Goal: Transaction & Acquisition: Book appointment/travel/reservation

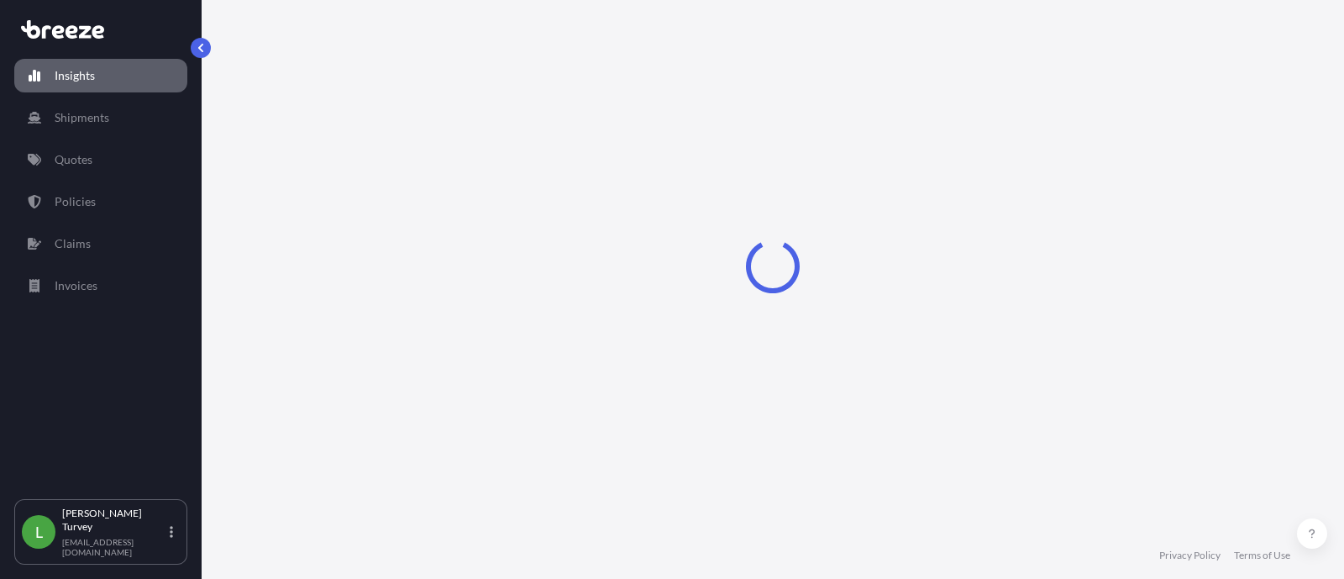
select select "2025"
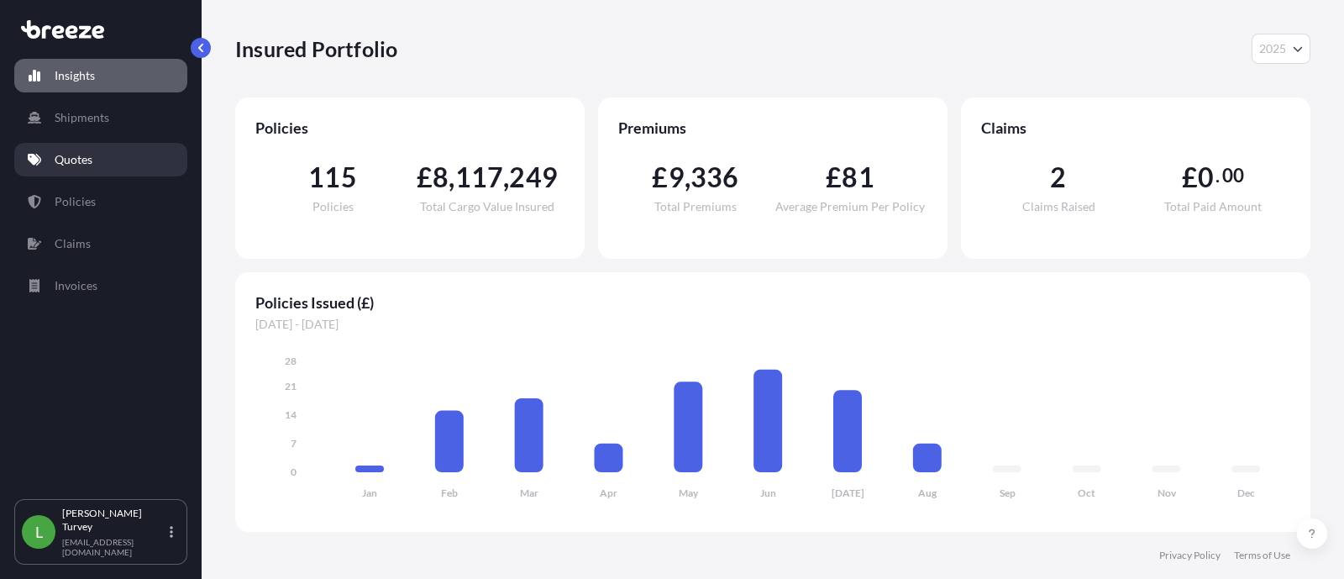
click at [109, 172] on link "Quotes" at bounding box center [100, 160] width 173 height 34
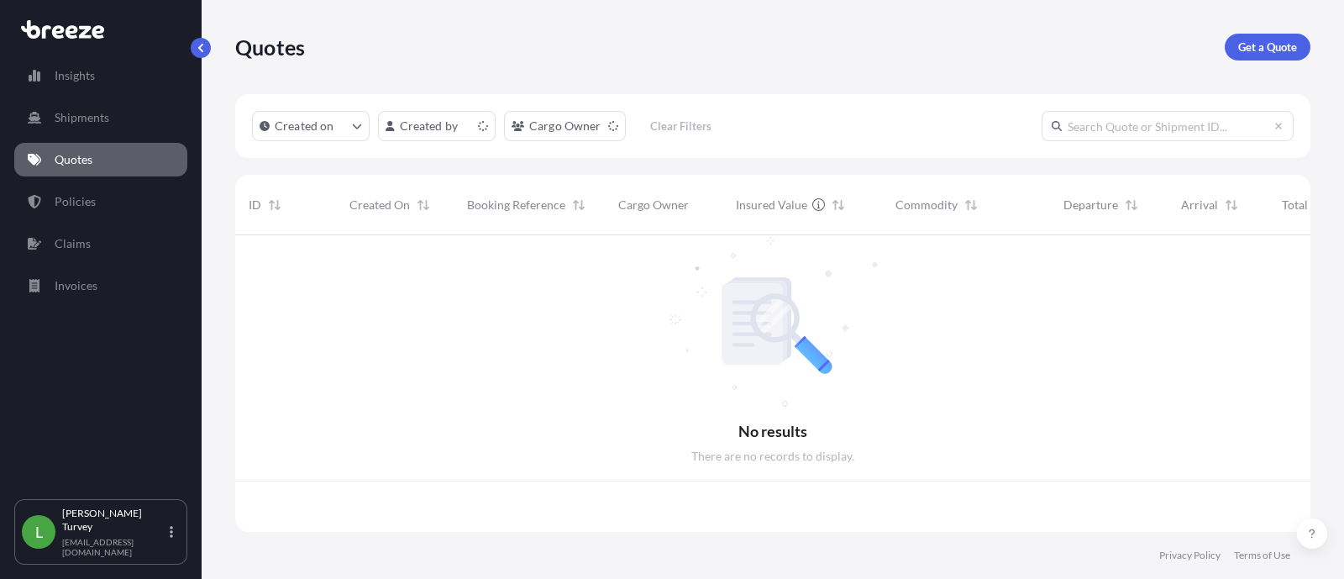
scroll to position [290, 1058]
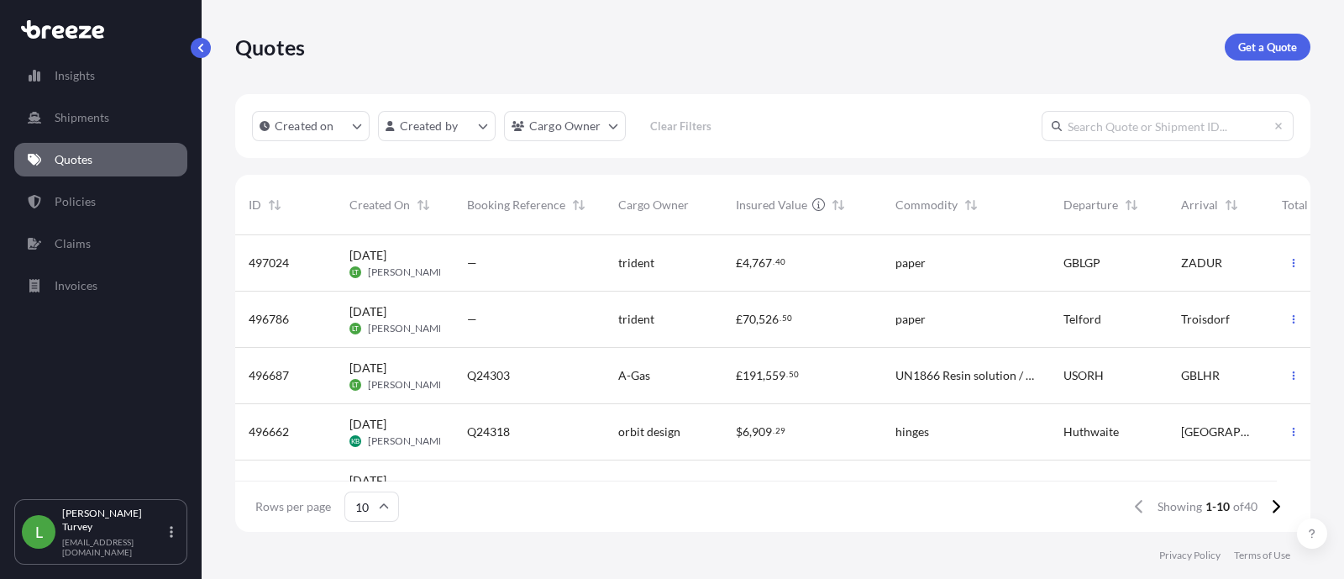
click at [1170, 117] on input "text" at bounding box center [1168, 126] width 252 height 30
click at [1244, 42] on p "Get a Quote" at bounding box center [1267, 47] width 59 height 17
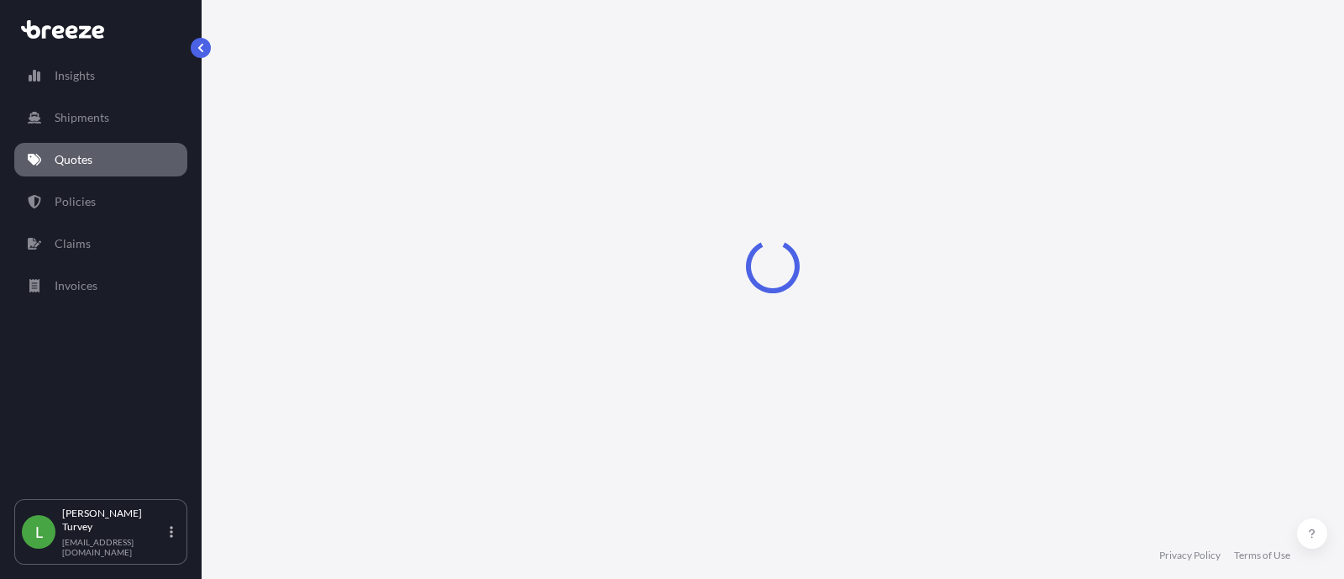
select select "Sea"
select select "1"
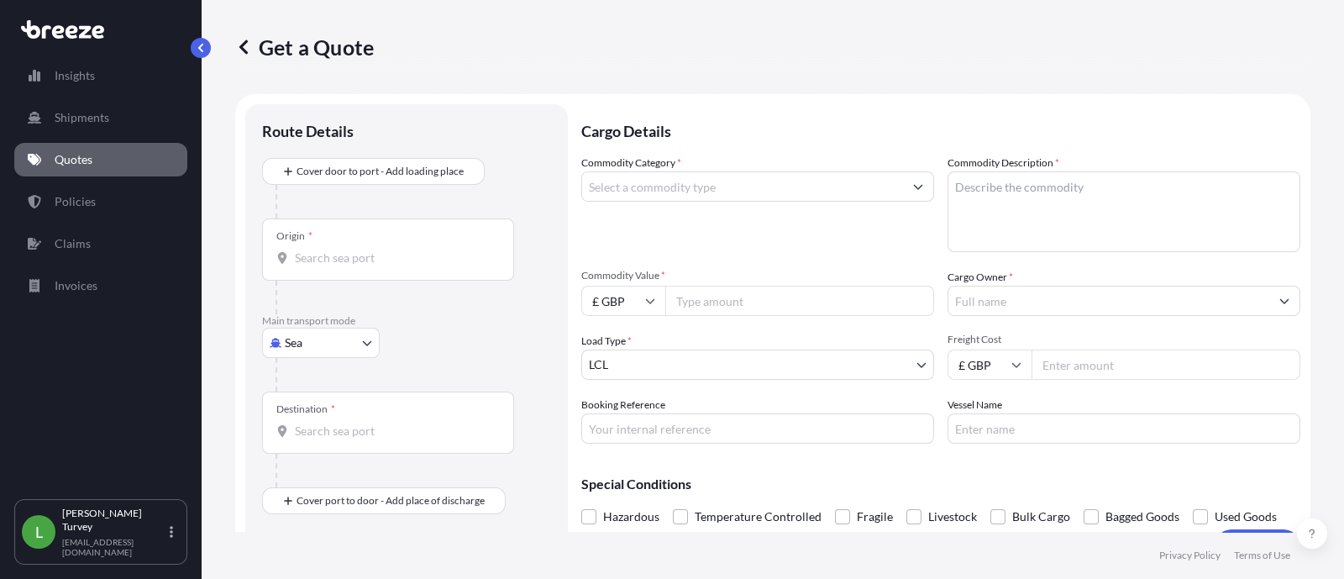
scroll to position [26, 0]
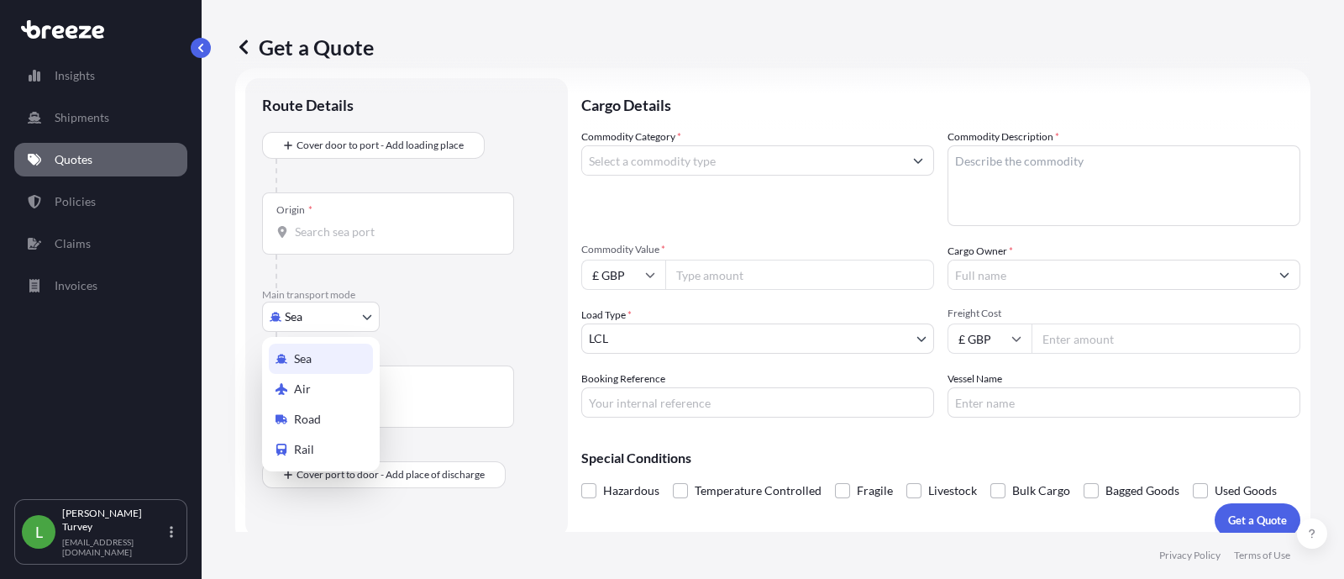
click at [336, 302] on body "Insights Shipments Quotes Policies Claims Invoices L [PERSON_NAME] [EMAIL_ADDRE…" at bounding box center [672, 289] width 1344 height 579
click at [303, 397] on div "Air" at bounding box center [321, 389] width 104 height 30
select select "Air"
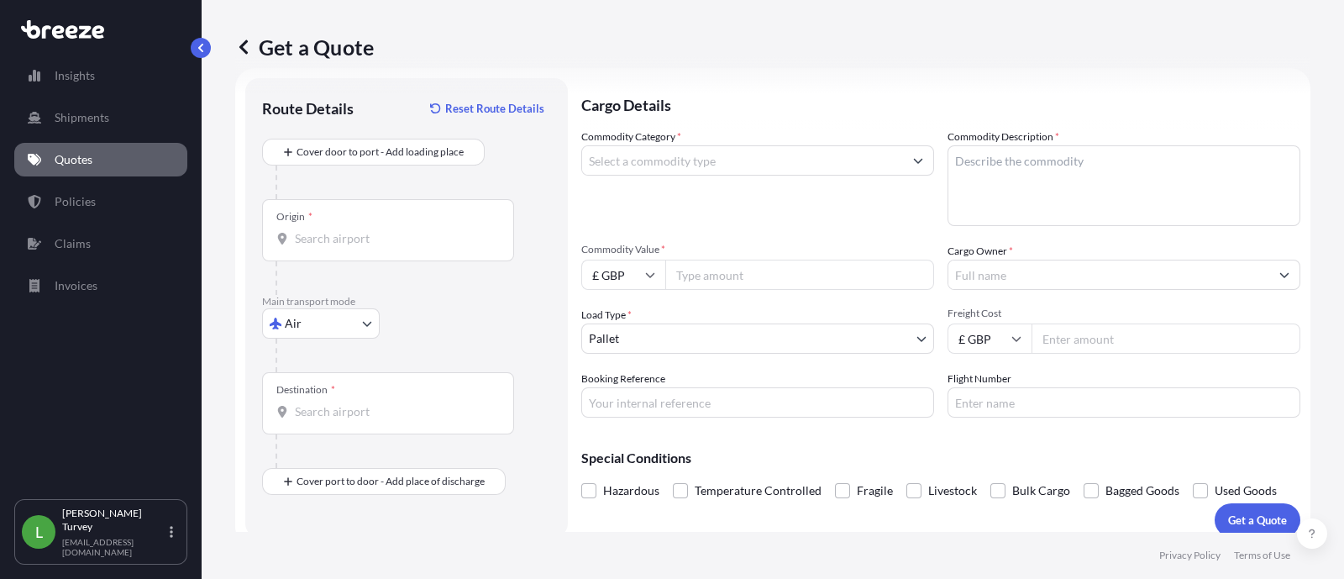
click at [315, 422] on div "Destination *" at bounding box center [388, 403] width 252 height 62
click at [315, 420] on input "Destination *" at bounding box center [394, 411] width 198 height 17
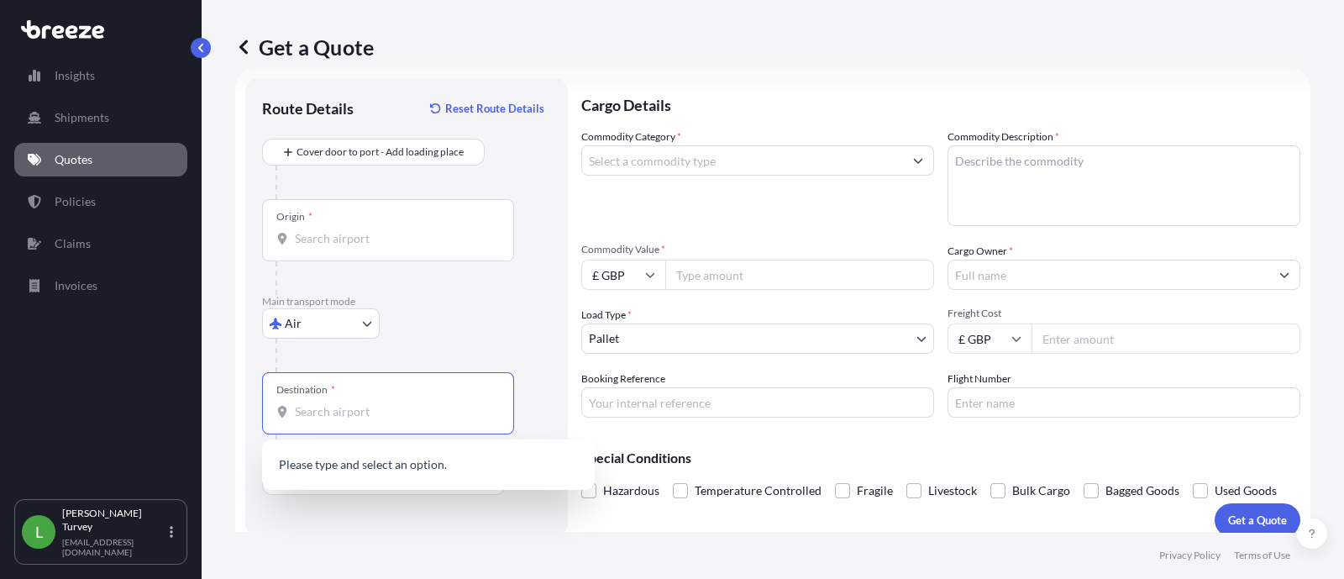
paste input "[GEOGRAPHIC_DATA] Schiphol"
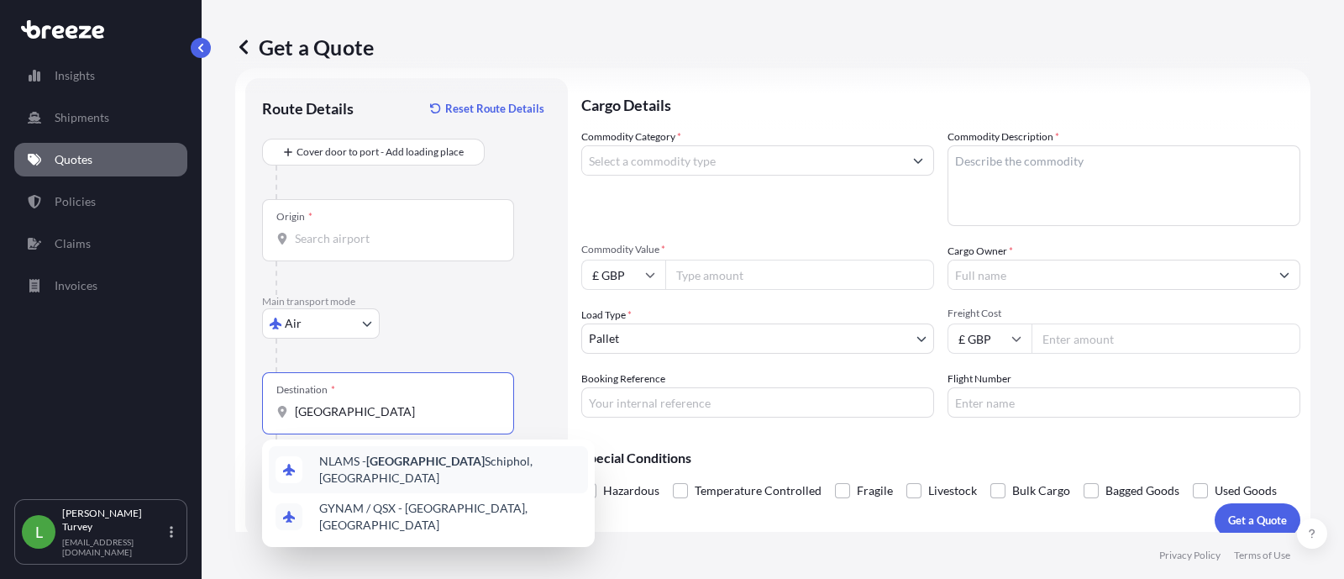
click at [486, 475] on div "NLAMS - [GEOGRAPHIC_DATA], [GEOGRAPHIC_DATA]" at bounding box center [428, 469] width 319 height 47
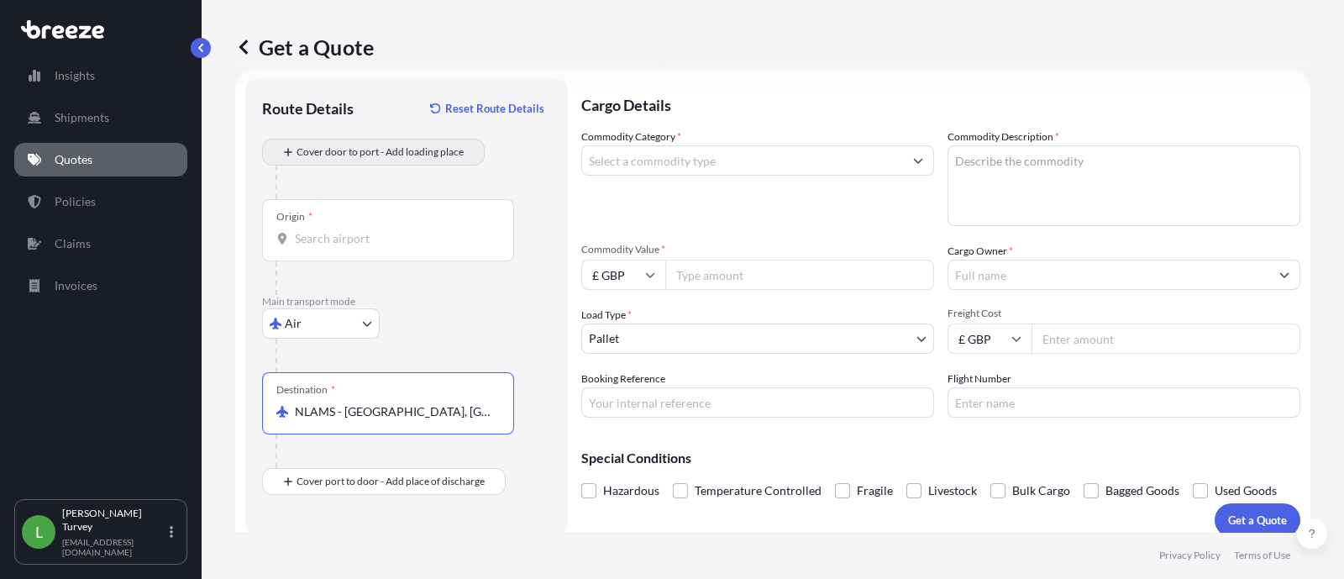
type input "NLAMS - [GEOGRAPHIC_DATA], [GEOGRAPHIC_DATA]"
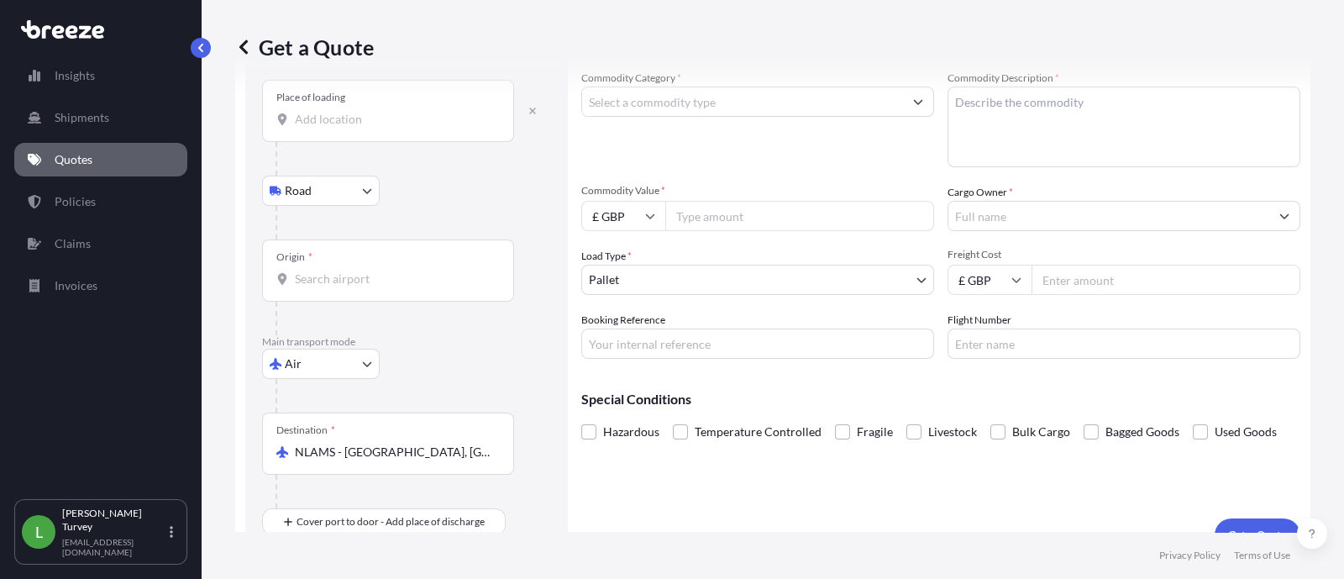
scroll to position [113, 0]
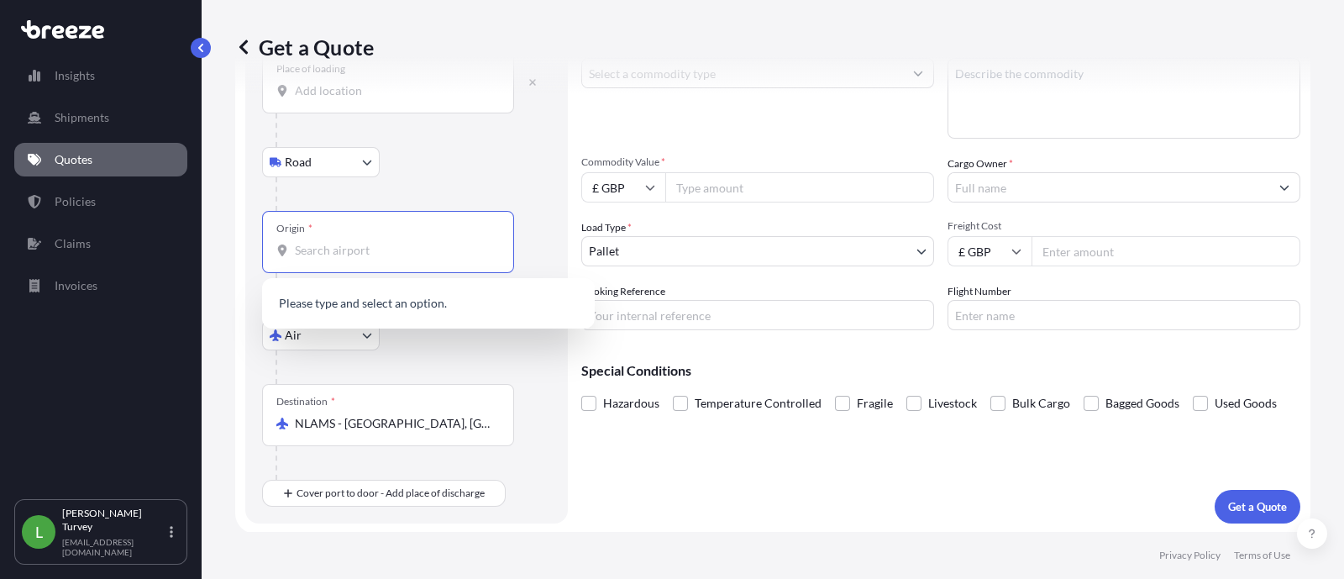
click at [331, 242] on input "Origin *" at bounding box center [394, 250] width 198 height 17
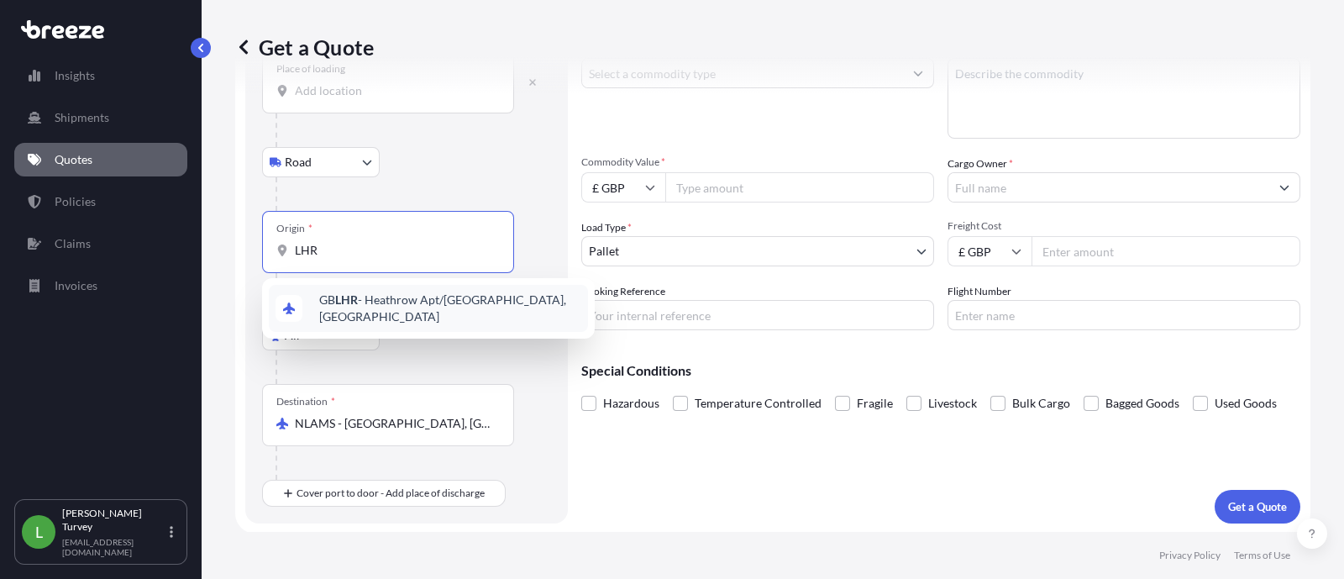
click at [438, 317] on div "GB LHR - Heathrow Apt/[GEOGRAPHIC_DATA], [GEOGRAPHIC_DATA]" at bounding box center [428, 308] width 319 height 47
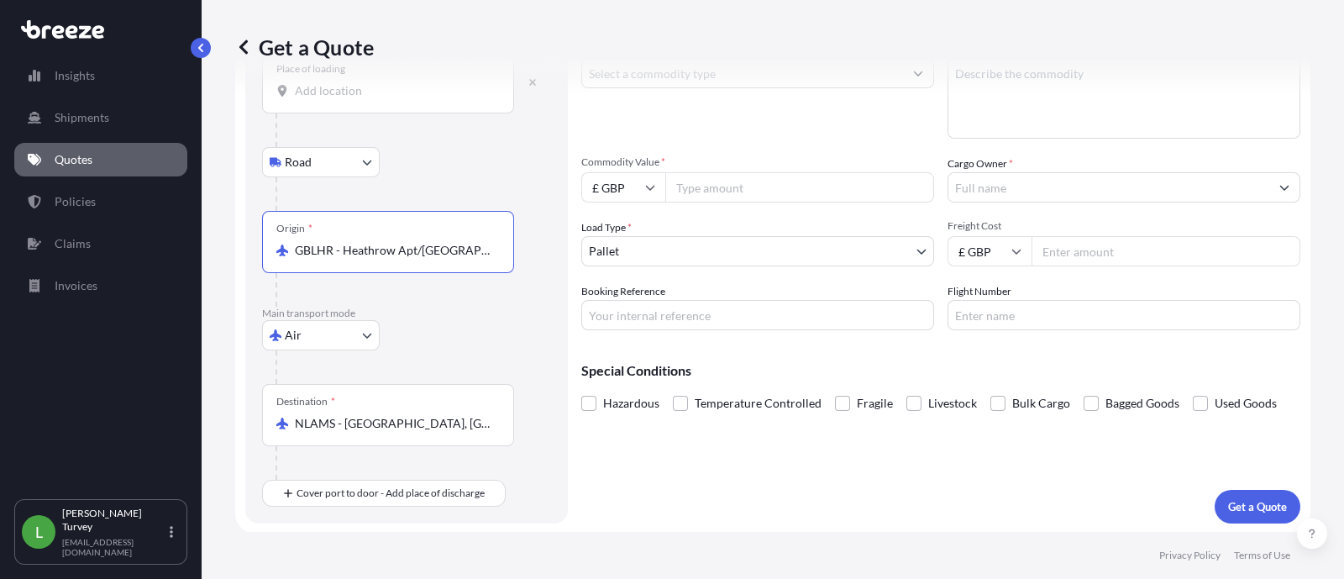
scroll to position [0, 0]
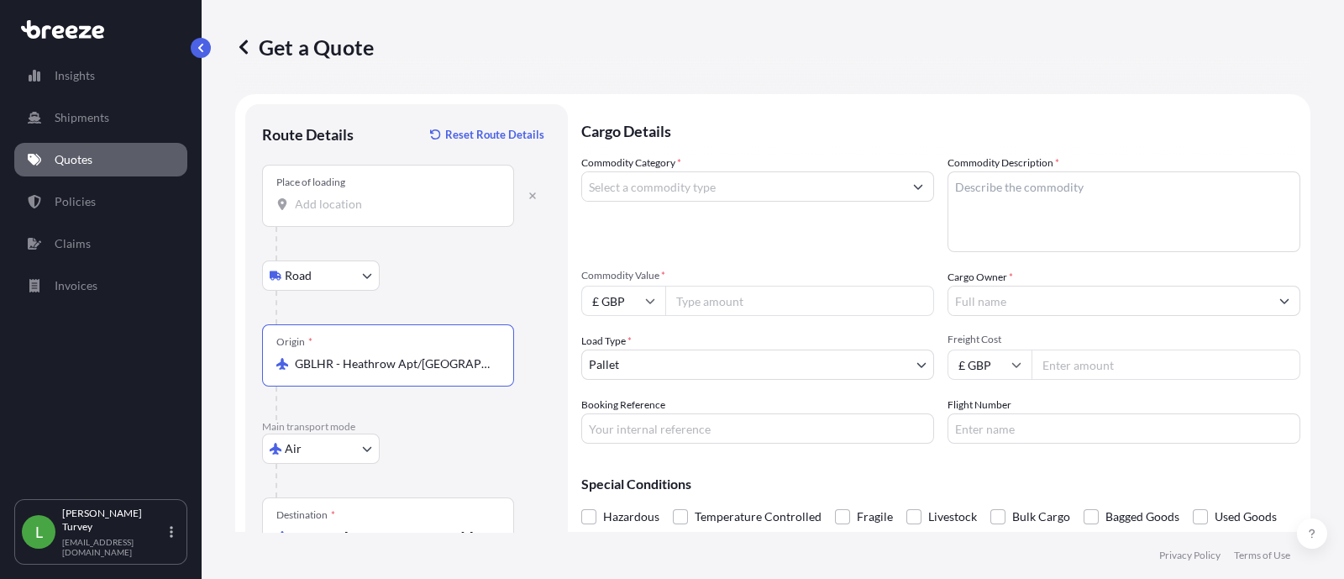
type input "GBLHR - Heathrow Apt/[GEOGRAPHIC_DATA], [GEOGRAPHIC_DATA]"
click at [450, 216] on div "Place of loading" at bounding box center [388, 196] width 252 height 62
click at [450, 213] on input "Place of loading" at bounding box center [394, 204] width 198 height 17
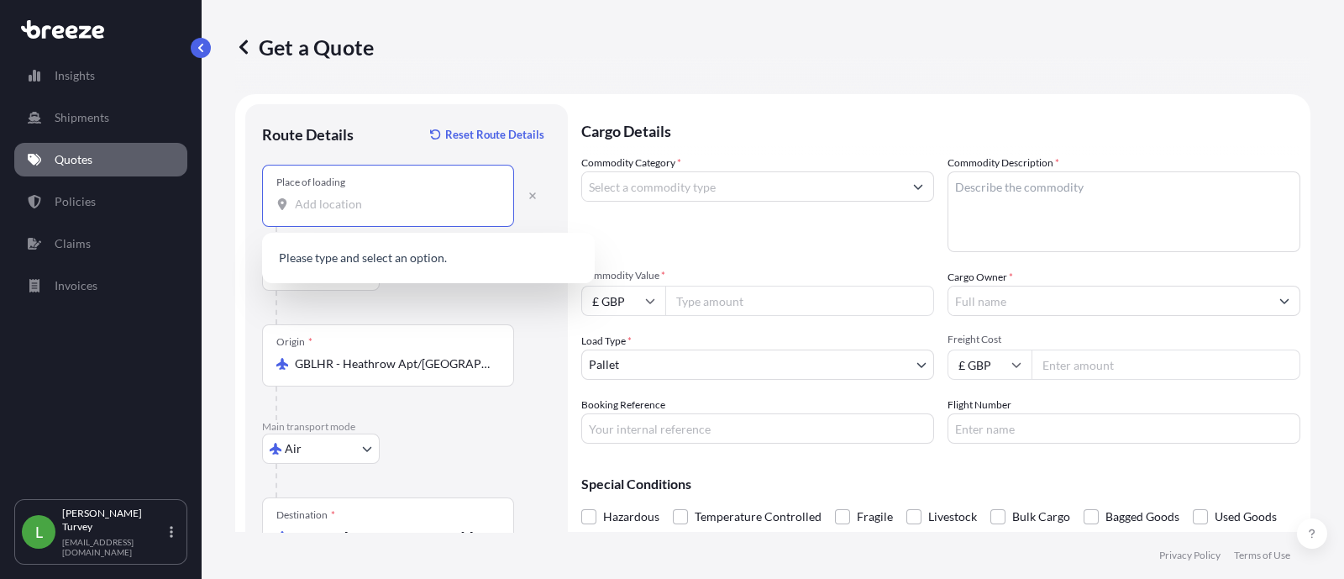
type input "A"
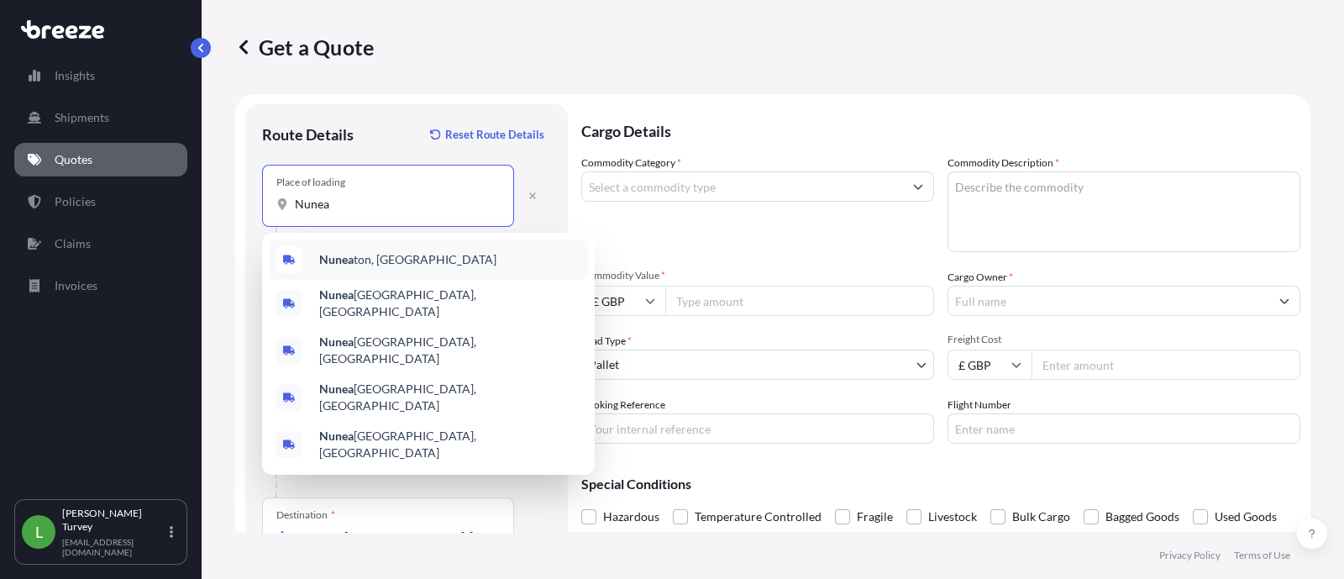
click at [392, 261] on span "Nunea ton, [GEOGRAPHIC_DATA]" at bounding box center [407, 259] width 177 height 17
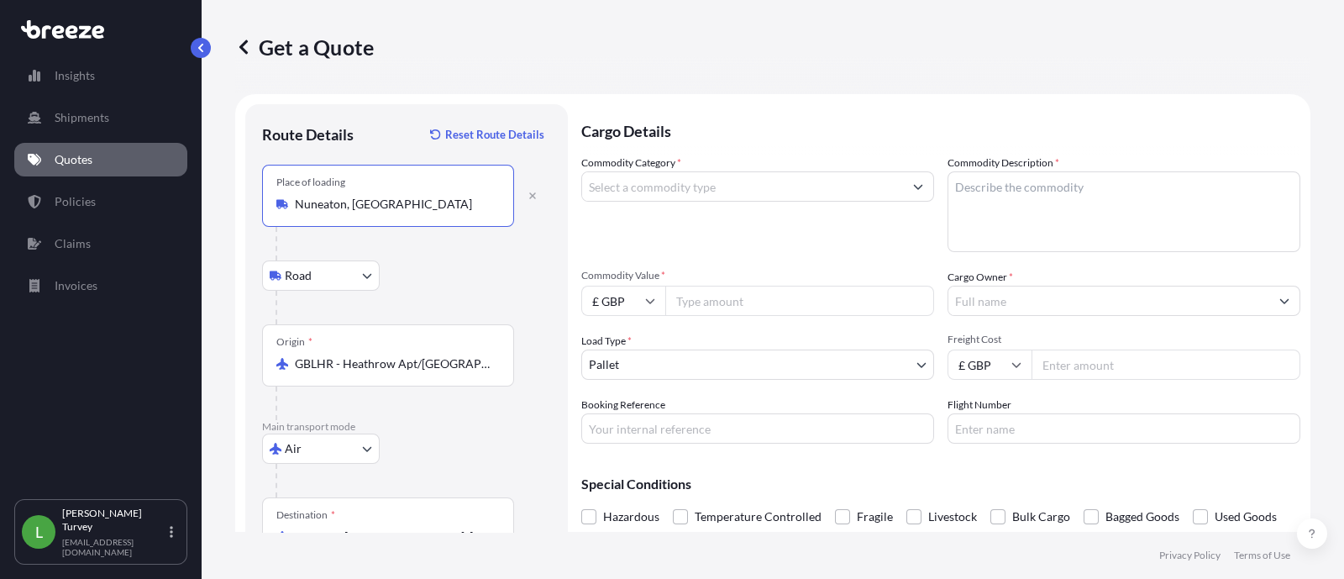
type input "Nuneaton, [GEOGRAPHIC_DATA]"
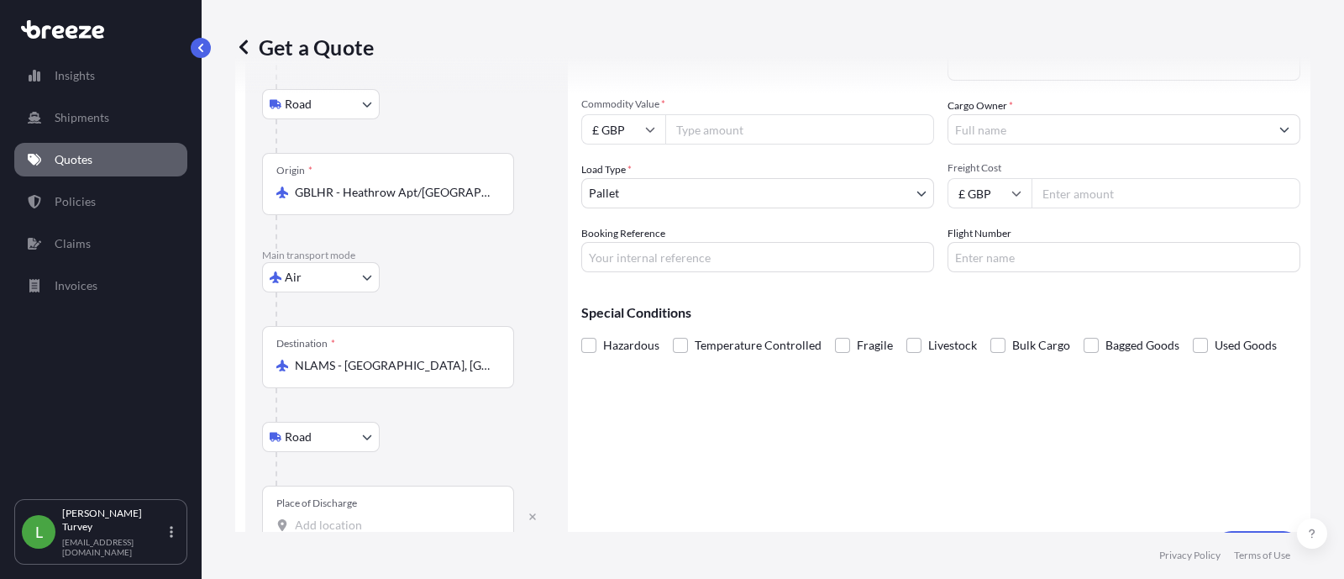
scroll to position [213, 0]
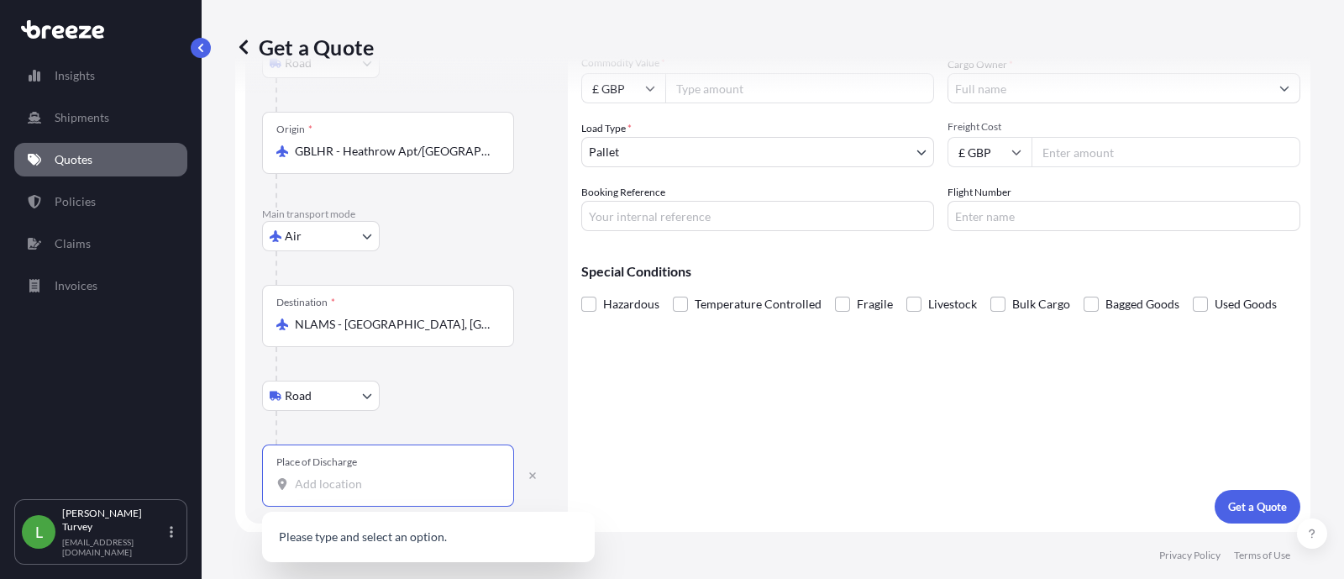
click at [349, 475] on input "Place of Discharge" at bounding box center [394, 483] width 198 height 17
paste input "Nieuw-Vennep"
click at [441, 535] on span "[GEOGRAPHIC_DATA] , [GEOGRAPHIC_DATA]" at bounding box center [420, 538] width 202 height 17
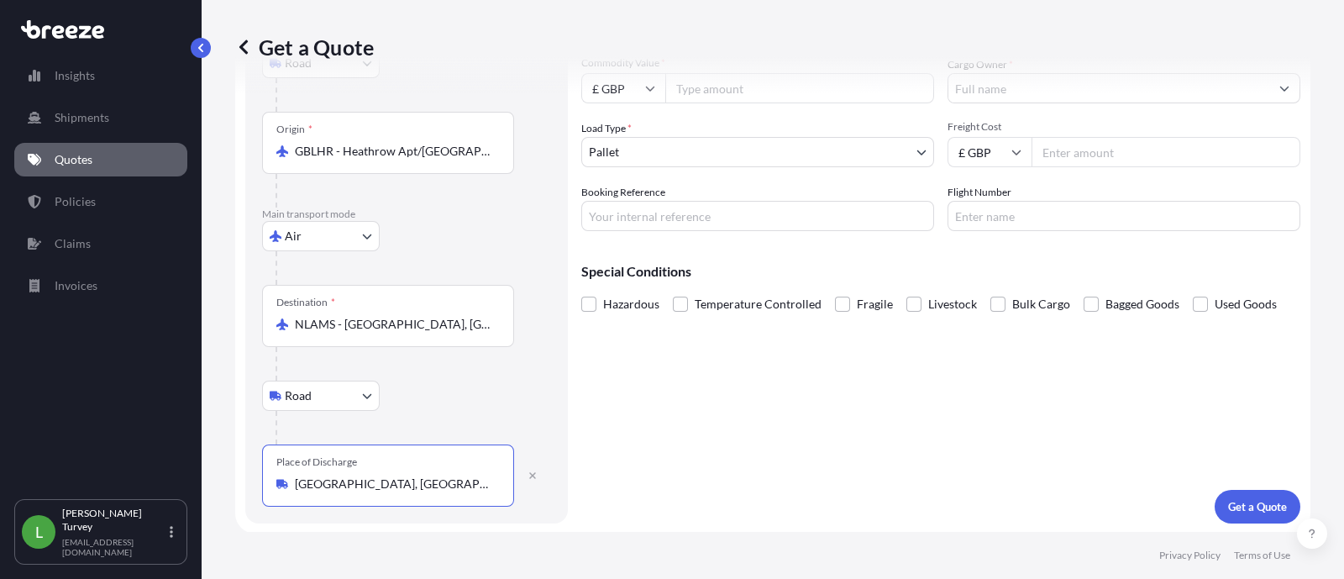
scroll to position [0, 0]
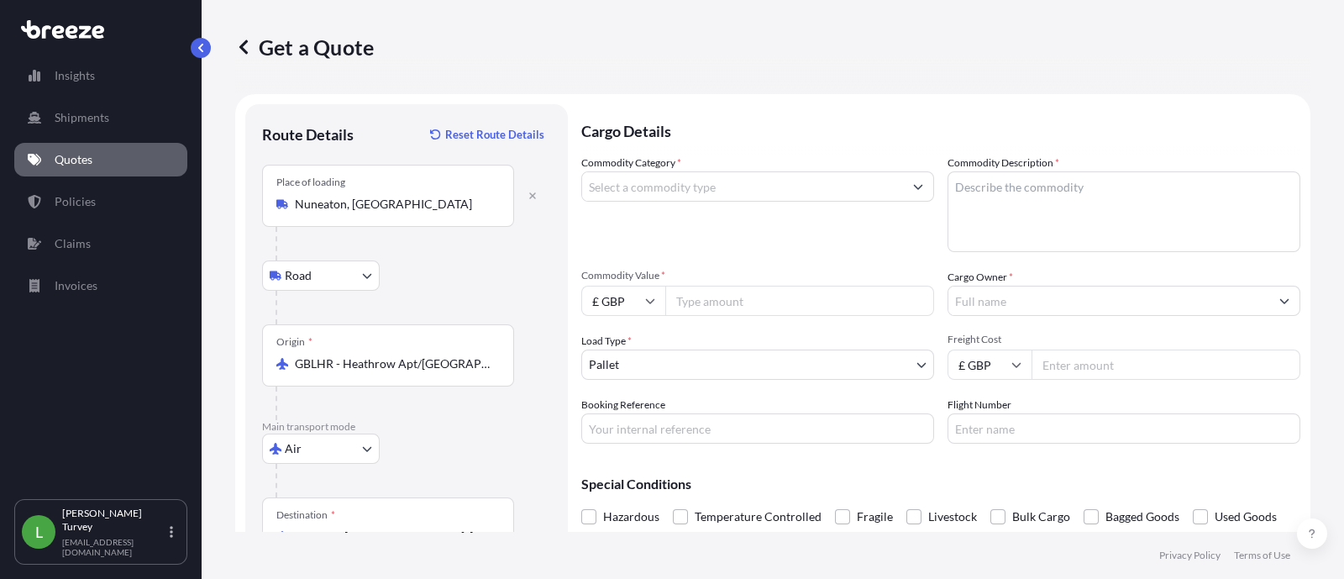
type input "[GEOGRAPHIC_DATA], [GEOGRAPHIC_DATA]"
click at [777, 176] on input "Commodity Category *" at bounding box center [742, 186] width 321 height 30
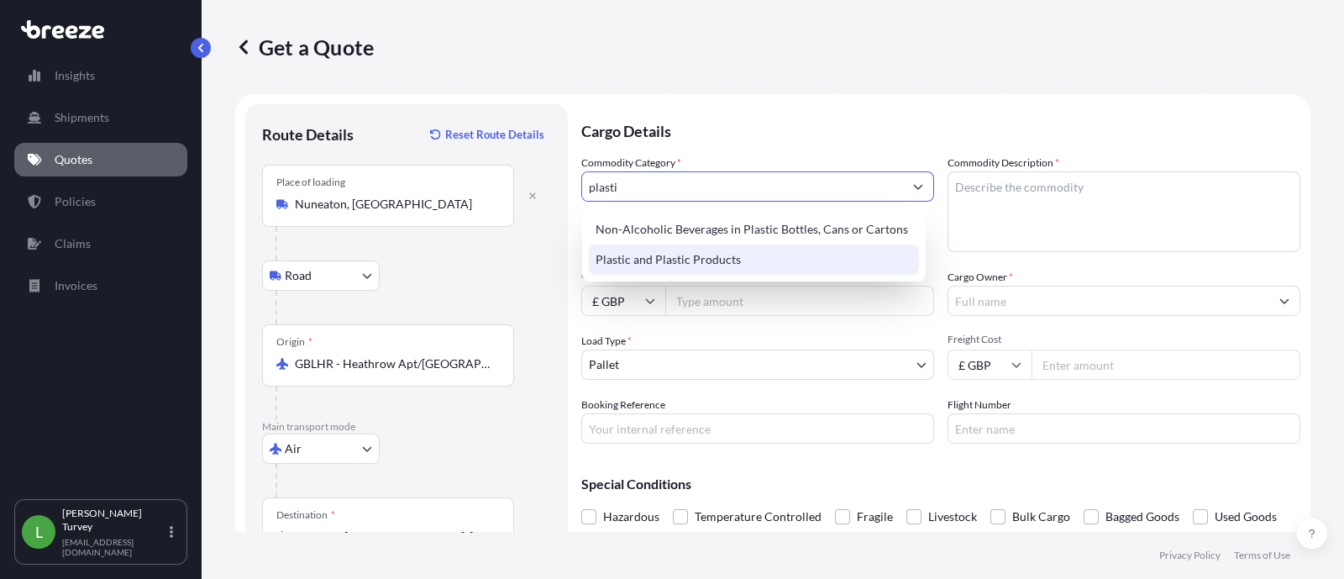
click at [764, 249] on div "Plastic and Plastic Products" at bounding box center [754, 259] width 330 height 30
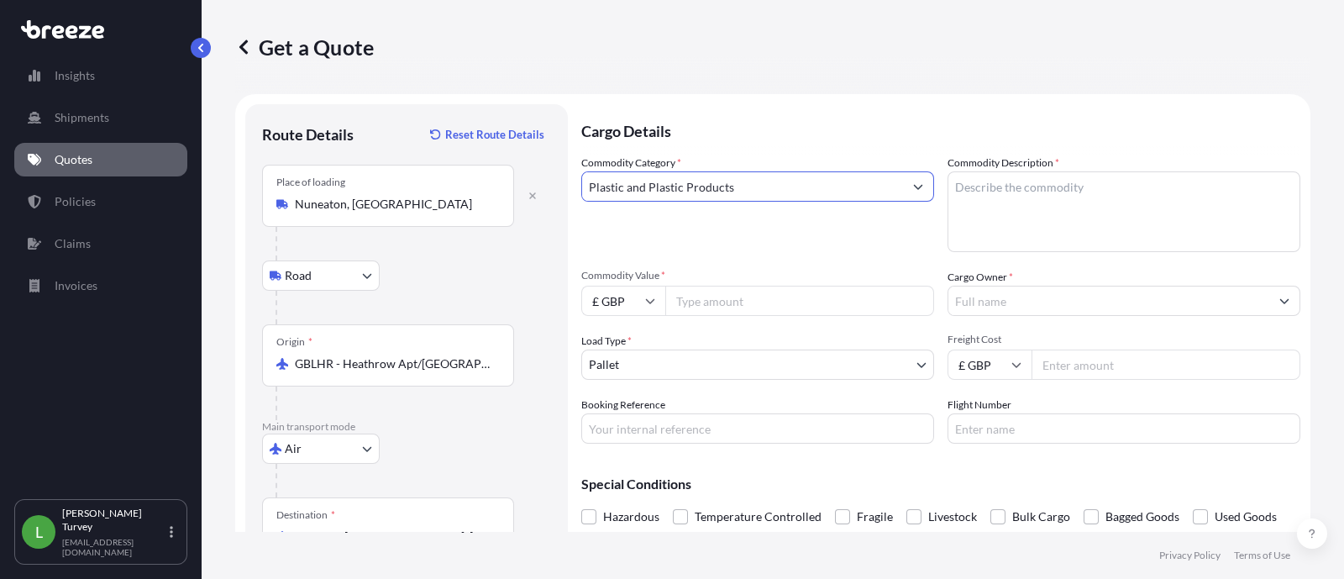
type input "Plastic and Plastic Products"
click at [1084, 212] on textarea "Commodity Description *" at bounding box center [1123, 211] width 353 height 81
type textarea "S"
type textarea "Holdall stepping kit"
click at [1041, 300] on input "Cargo Owner *" at bounding box center [1108, 301] width 321 height 30
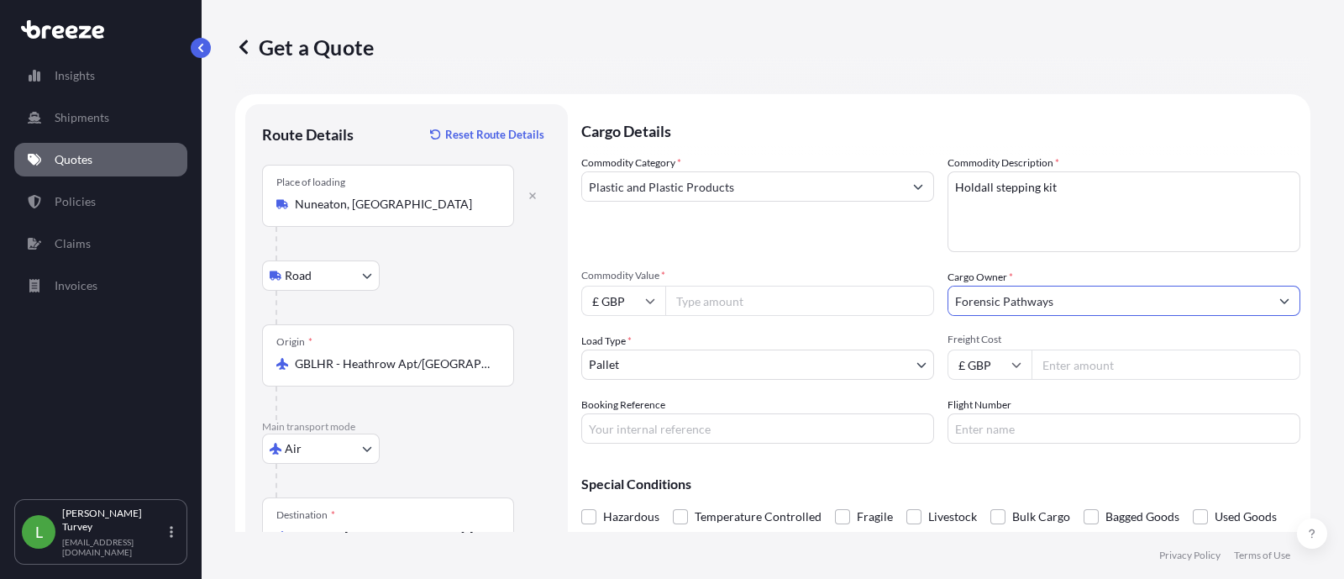
type input "Forensic Pathways"
click at [1110, 344] on span "Freight Cost" at bounding box center [1123, 339] width 353 height 13
click at [1110, 349] on input "Freight Cost" at bounding box center [1165, 364] width 269 height 30
click at [728, 294] on input "Commodity Value *" at bounding box center [799, 301] width 269 height 30
type input "225"
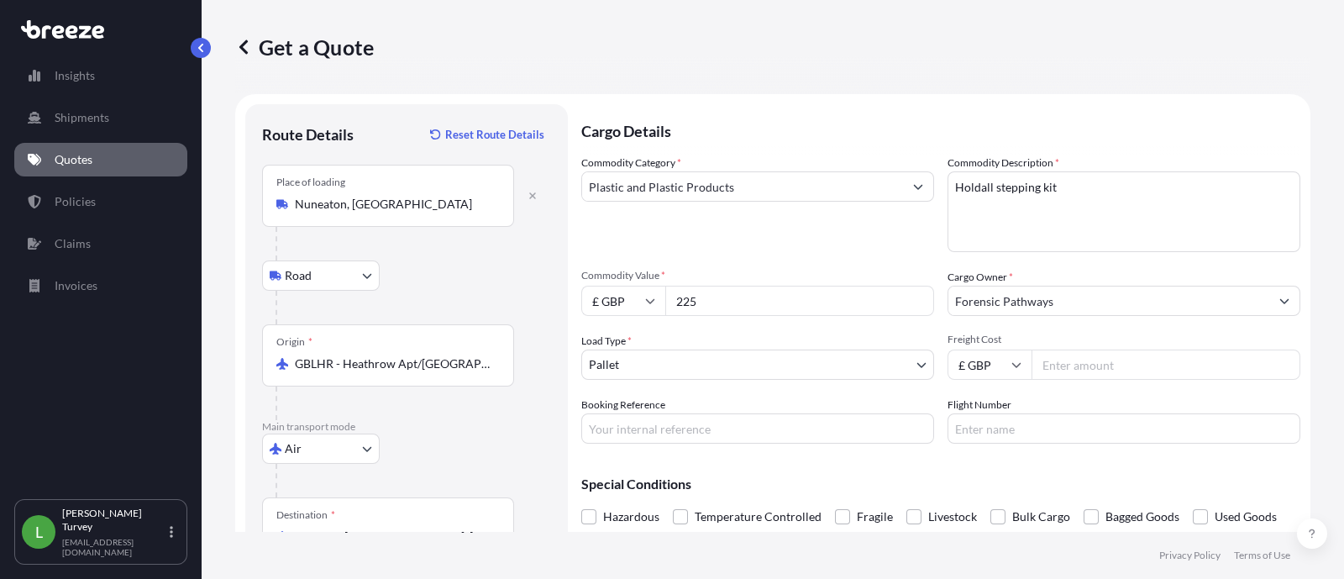
click at [684, 377] on body "Insights Shipments Quotes Policies Claims Invoices L [PERSON_NAME] [EMAIL_ADDRE…" at bounding box center [672, 289] width 1344 height 579
click at [647, 418] on input "Booking Reference" at bounding box center [757, 428] width 353 height 30
paste input "24355"
type input "Q24355"
click at [644, 359] on body "Insights Shipments Quotes Policies Claims Invoices L [PERSON_NAME] [EMAIL_ADDRE…" at bounding box center [672, 289] width 1344 height 579
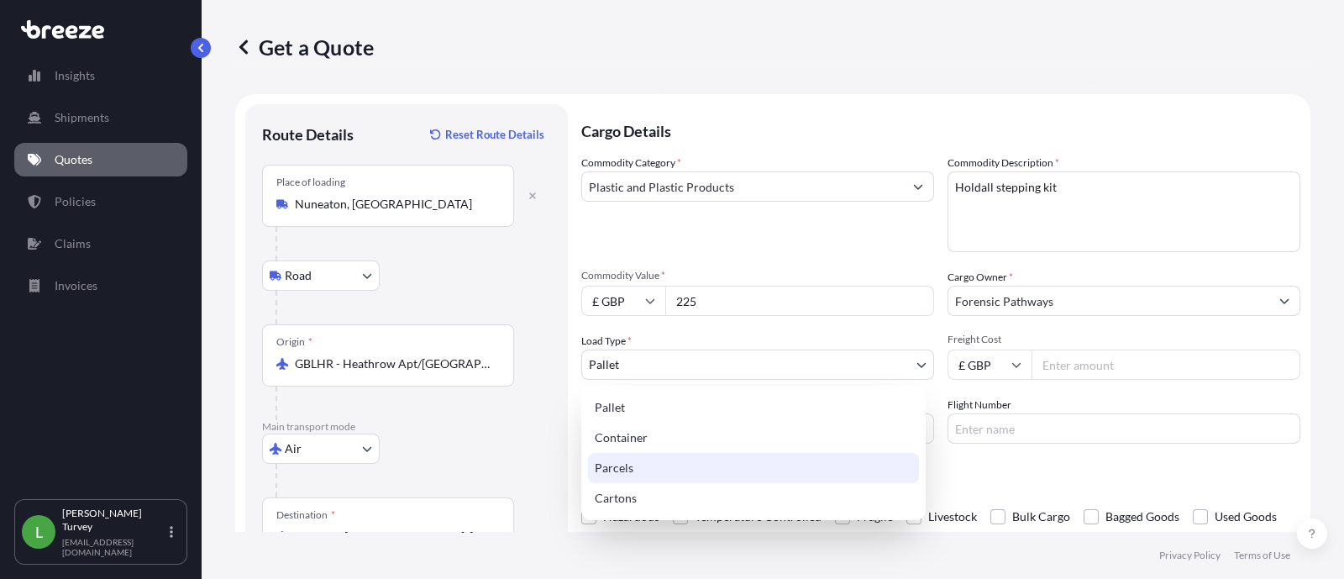
click at [654, 465] on div "Parcels" at bounding box center [753, 468] width 331 height 30
select select "3"
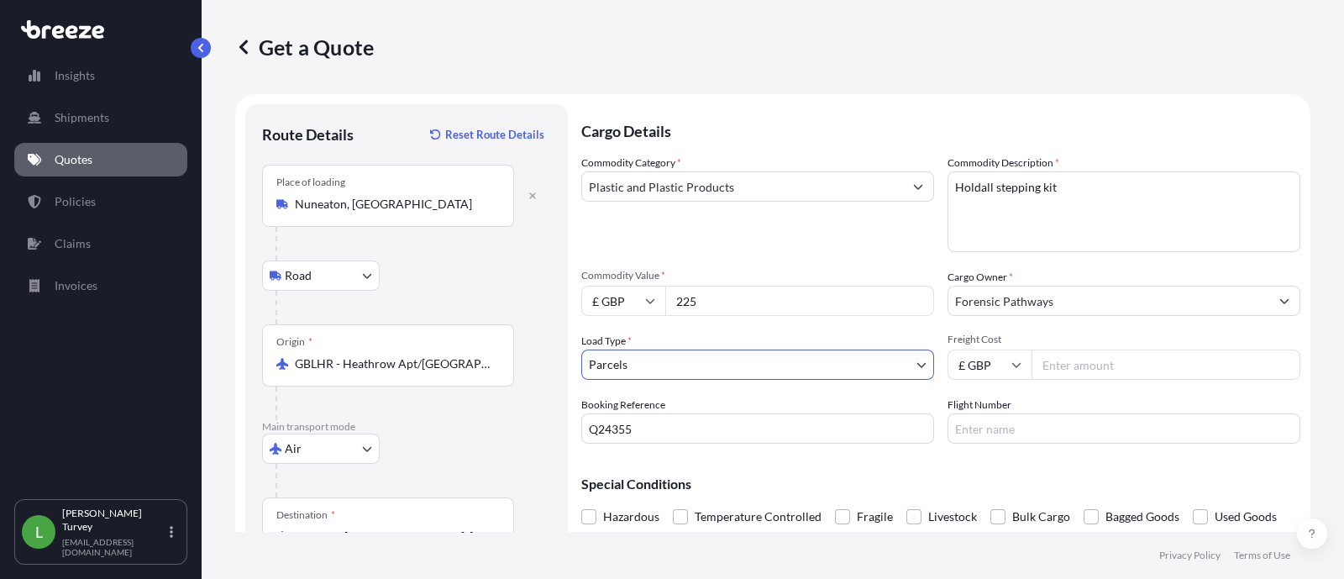
click at [1161, 344] on span "Freight Cost" at bounding box center [1123, 339] width 353 height 13
click at [1161, 349] on input "Freight Cost" at bounding box center [1165, 364] width 269 height 30
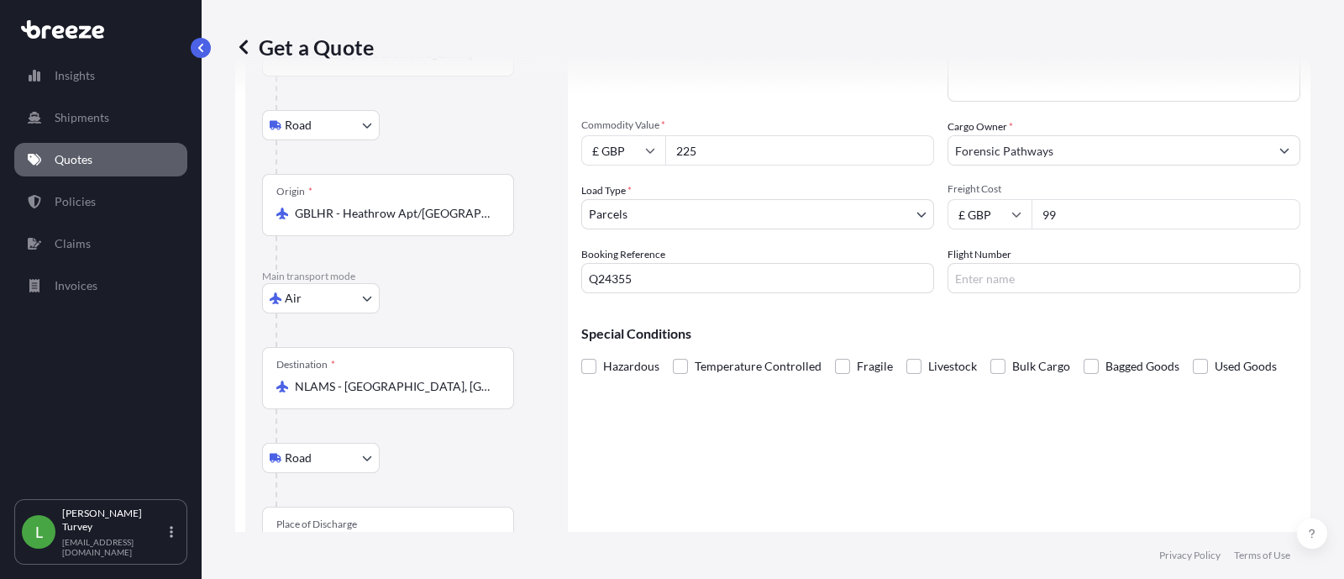
scroll to position [213, 0]
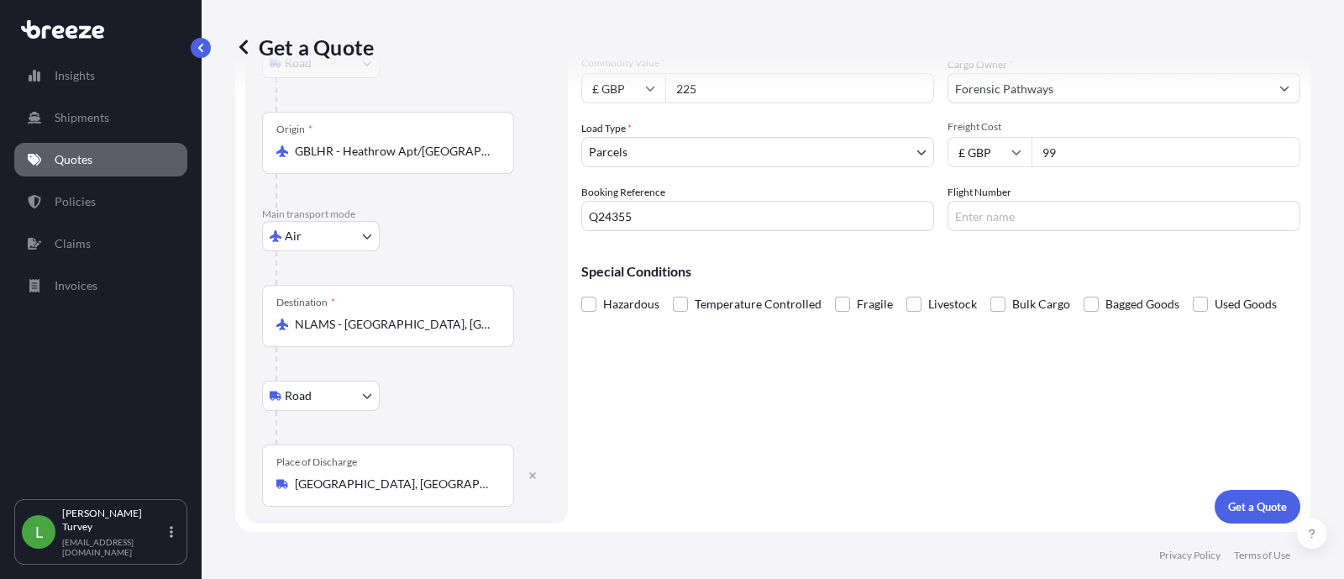
type input "99"
drag, startPoint x: 1091, startPoint y: 405, endPoint x: 1076, endPoint y: 413, distance: 17.3
click at [1079, 412] on div "Cargo Details Commodity Category * Plastic and Plastic Products Commodity Descr…" at bounding box center [940, 208] width 719 height 632
click at [1260, 526] on form "Route Details Reset Route Details Place of loading Nuneaton, [GEOGRAPHIC_DATA] …" at bounding box center [772, 208] width 1075 height 652
click at [1260, 503] on button "Get a Quote" at bounding box center [1258, 507] width 86 height 34
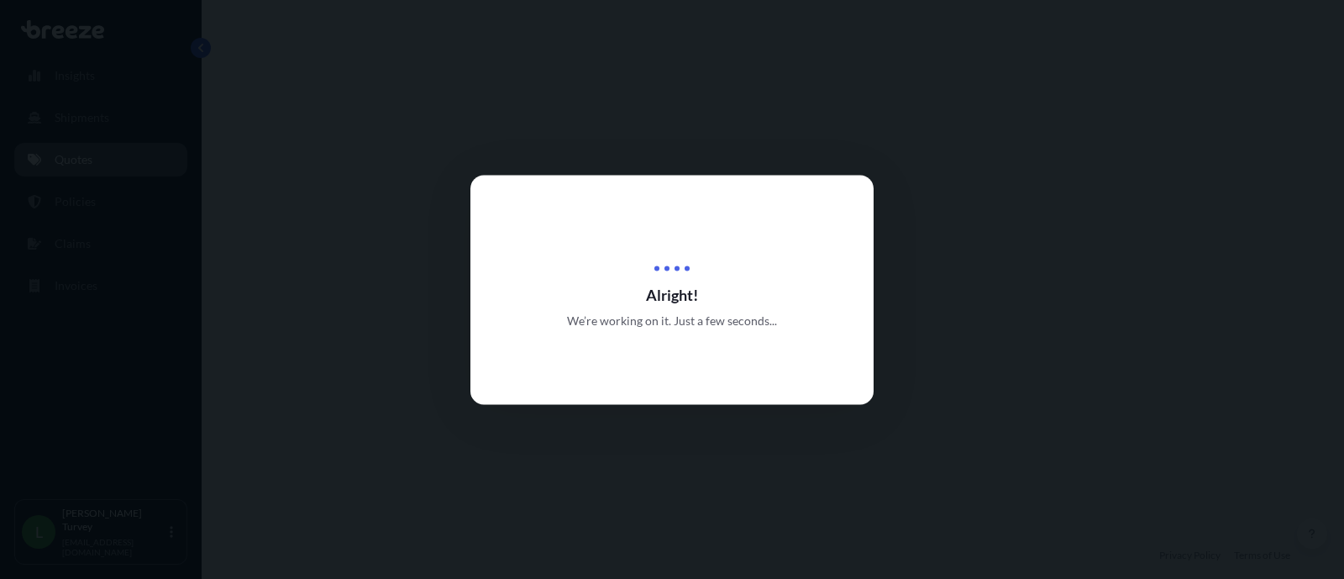
select select "Road"
select select "Air"
select select "Road"
select select "3"
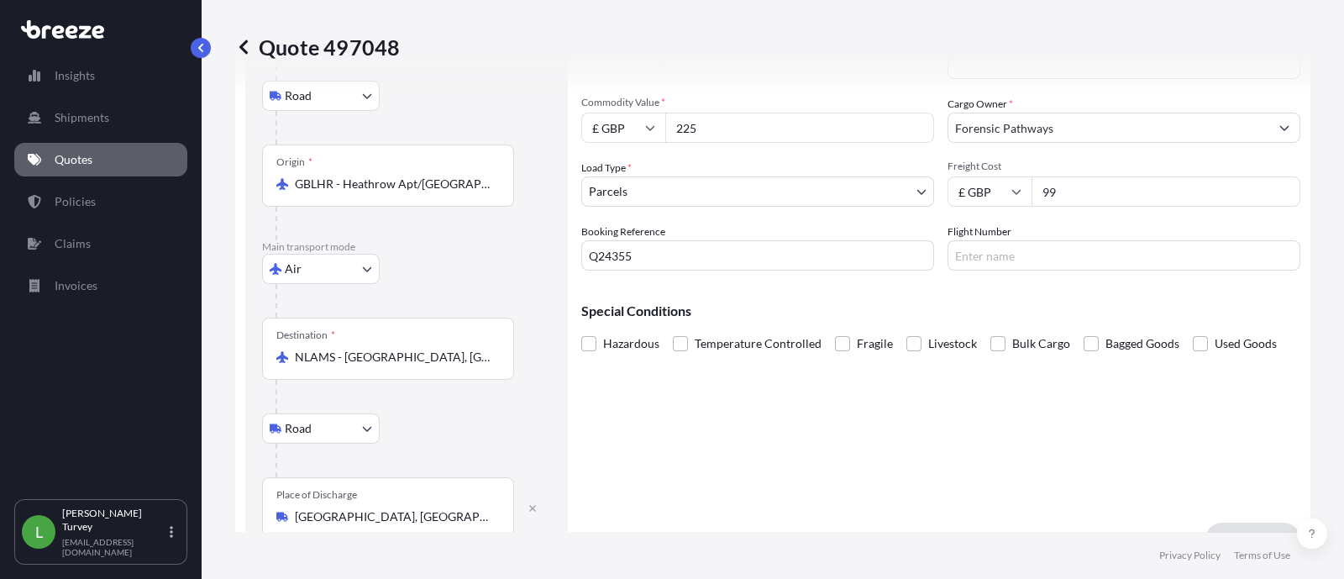
scroll to position [139, 0]
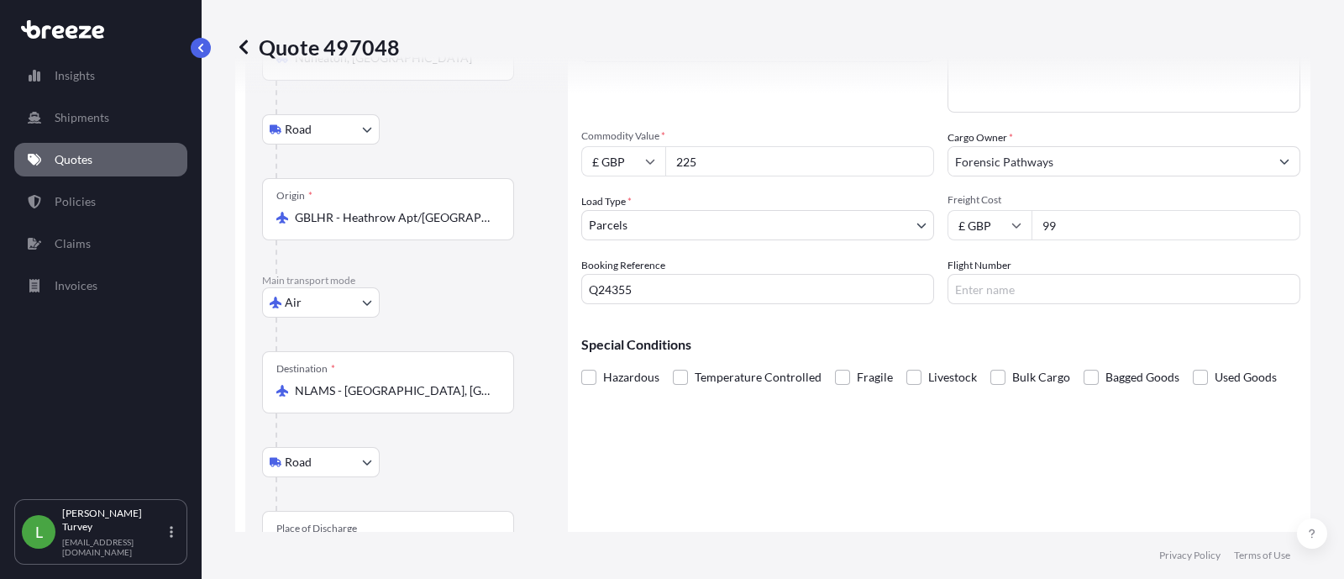
drag, startPoint x: 1088, startPoint y: 229, endPoint x: 862, endPoint y: 238, distance: 226.1
click at [862, 238] on div "Commodity Category * Plastic and Plastic Products Commodity Description * Holda…" at bounding box center [940, 159] width 719 height 289
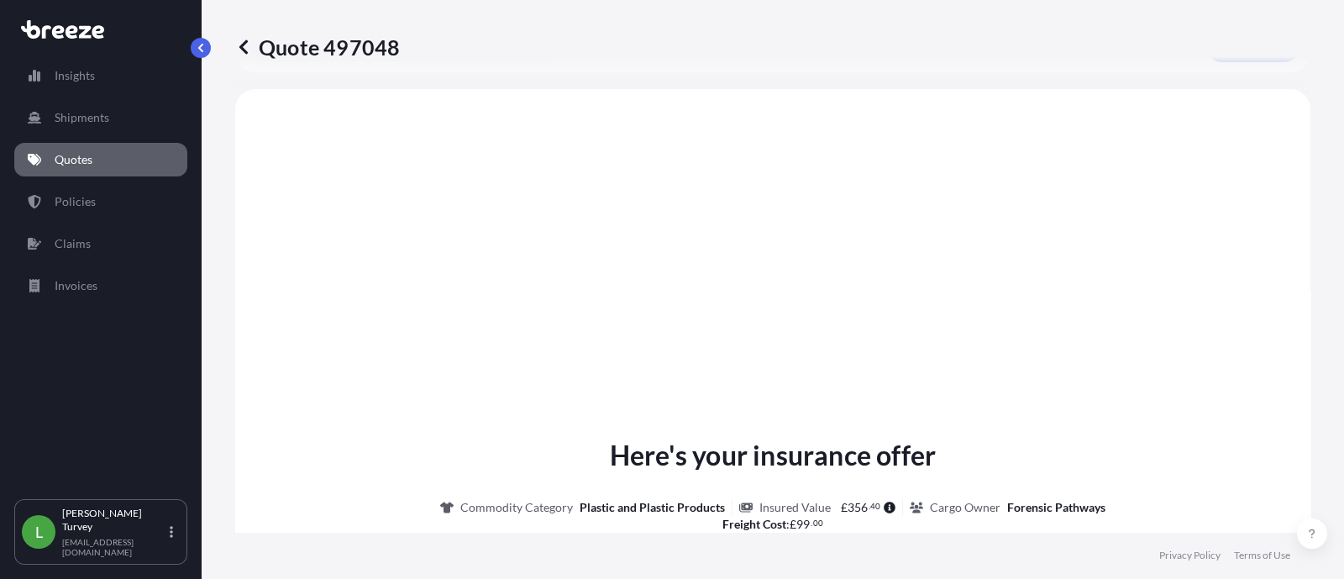
scroll to position [419, 0]
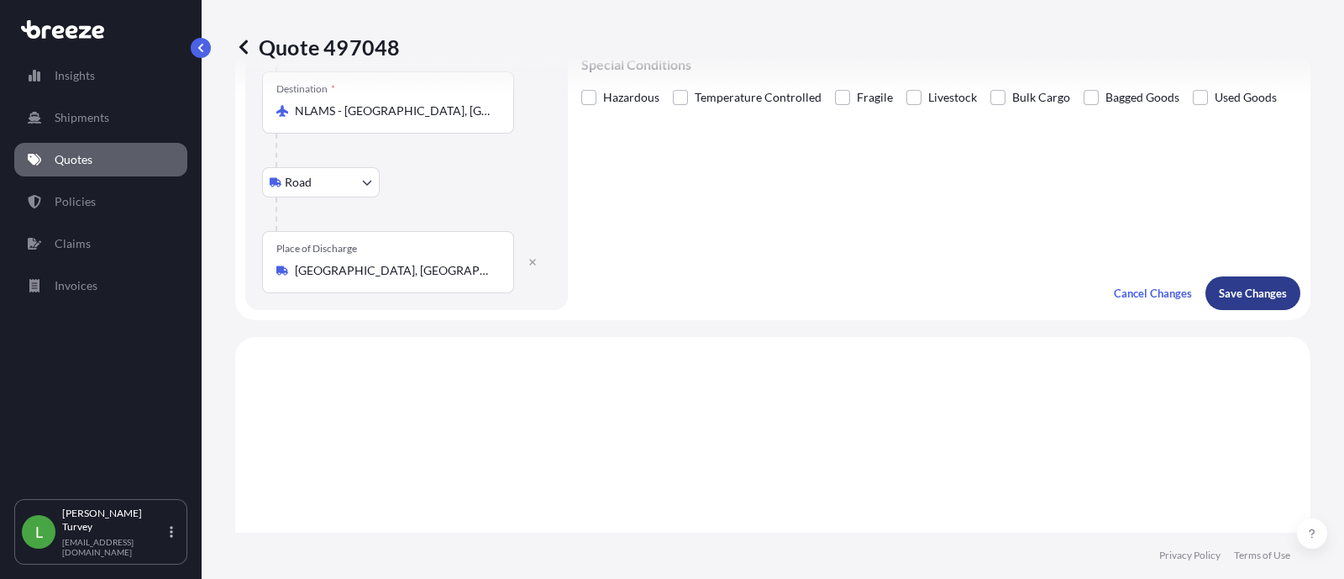
type input "100"
click at [1236, 292] on p "Save Changes" at bounding box center [1253, 293] width 68 height 17
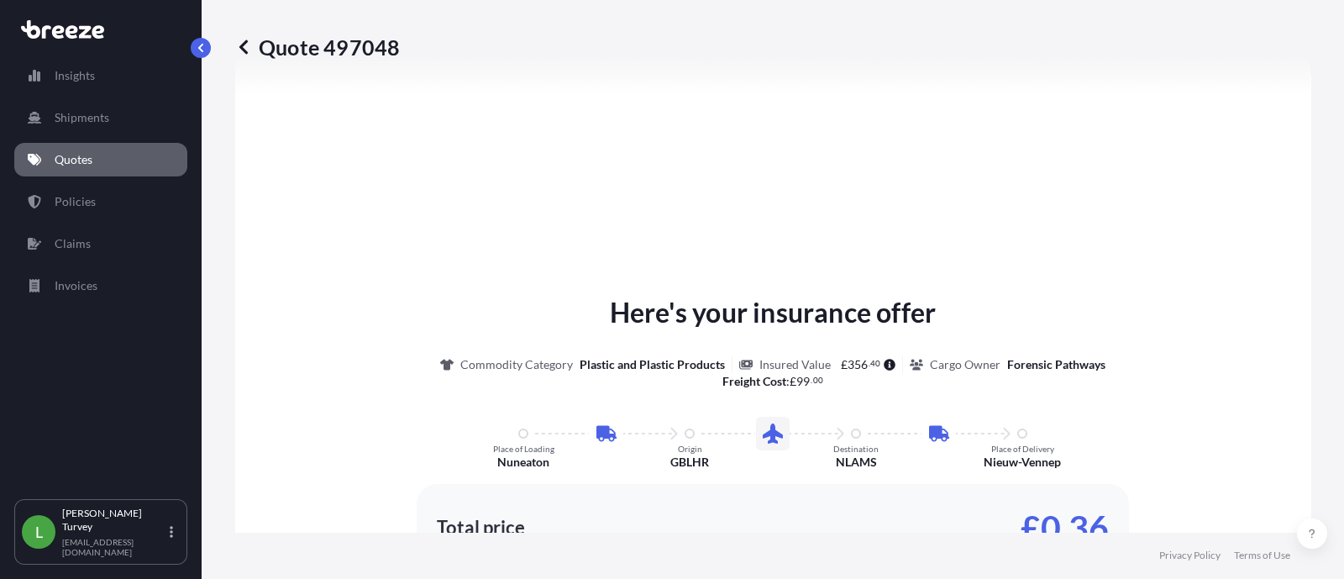
select select "Road"
select select "Air"
select select "Road"
select select "3"
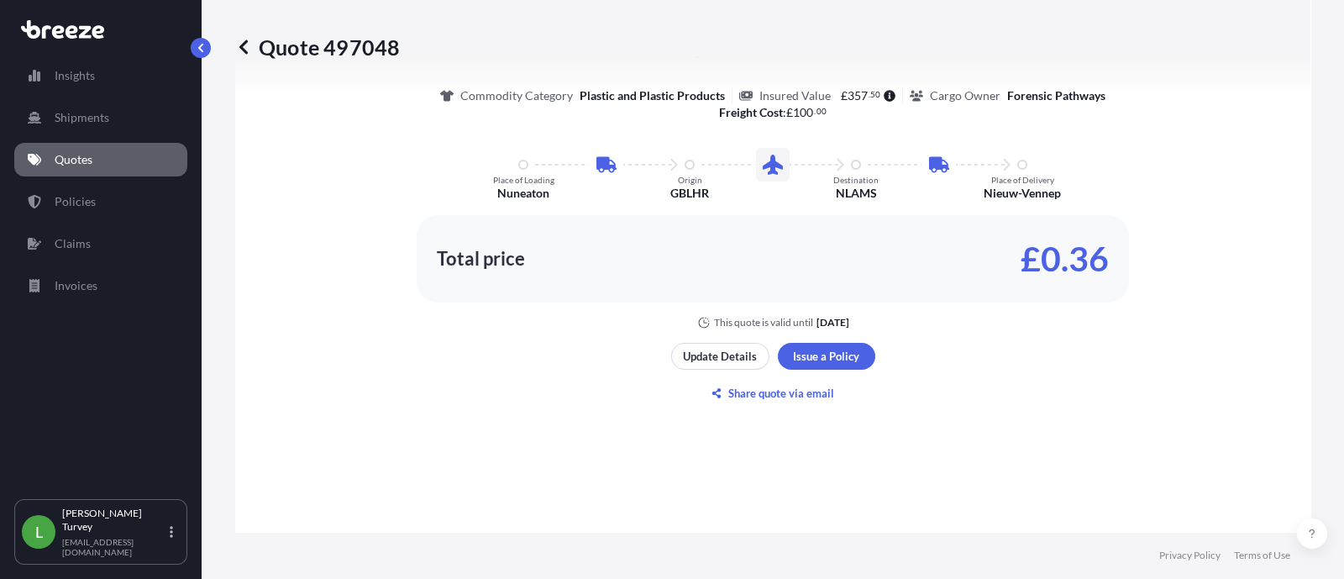
scroll to position [1231, 0]
